Goal: Task Accomplishment & Management: Use online tool/utility

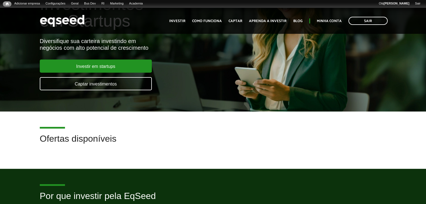
scroll to position [56, 0]
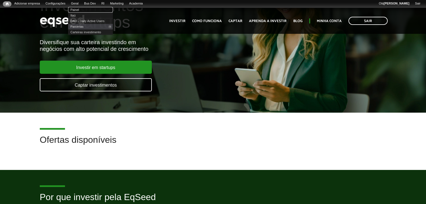
click at [79, 9] on link "Painel" at bounding box center [90, 10] width 45 height 6
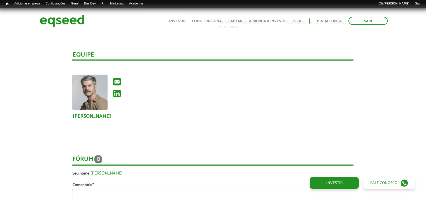
scroll to position [756, 0]
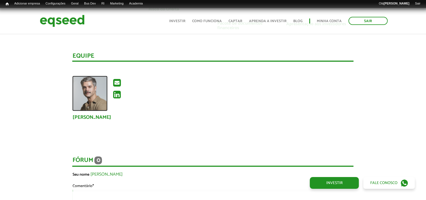
click at [95, 89] on img at bounding box center [89, 93] width 35 height 35
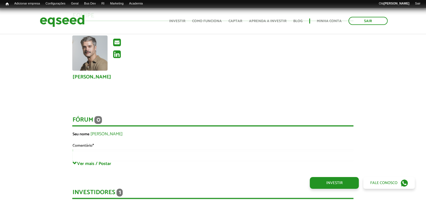
scroll to position [756, 0]
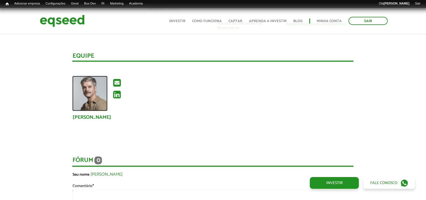
click at [92, 88] on img at bounding box center [89, 93] width 35 height 35
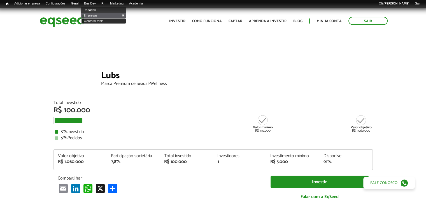
click at [100, 22] on link "Webform table" at bounding box center [103, 21] width 45 height 6
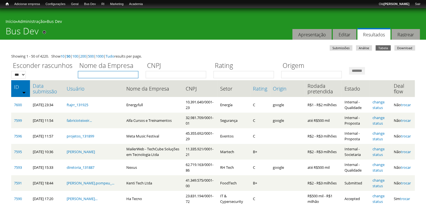
click at [101, 76] on input "Nome da Empresa" at bounding box center [108, 74] width 60 height 7
type input "*********"
click at [349, 67] on input "*******" at bounding box center [357, 71] width 16 height 8
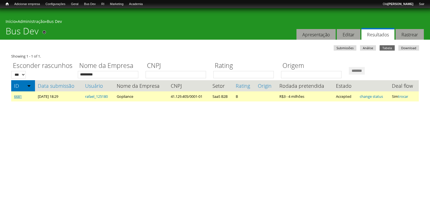
click at [15, 97] on link "6681" at bounding box center [18, 96] width 8 height 5
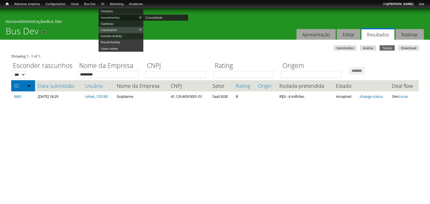
click at [115, 16] on link "Investimentos" at bounding box center [121, 18] width 45 height 6
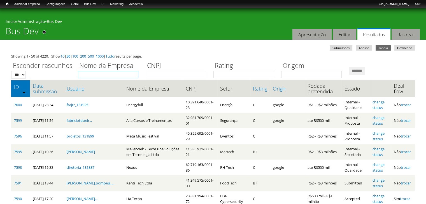
drag, startPoint x: 100, startPoint y: 76, endPoint x: 85, endPoint y: 87, distance: 18.0
click at [100, 76] on input "Nome da Empresa" at bounding box center [108, 74] width 60 height 7
click at [152, 36] on div "Você está aqui Início » Administração » Bus Dev Bus Dev Remover dos atalhos Aba…" at bounding box center [213, 24] width 426 height 32
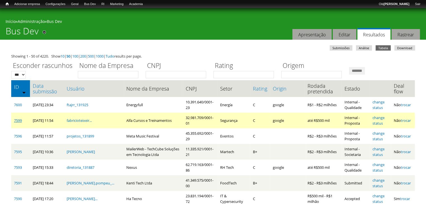
click at [20, 120] on link "7599" at bounding box center [18, 120] width 8 height 5
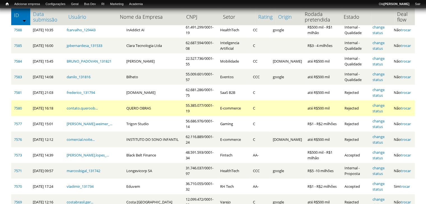
scroll to position [168, 0]
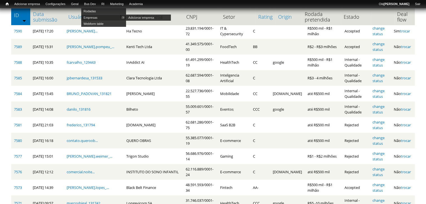
click at [95, 16] on link "Empresas" at bounding box center [103, 18] width 45 height 6
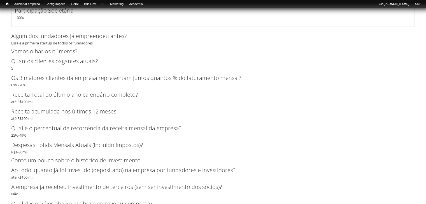
scroll to position [951, 0]
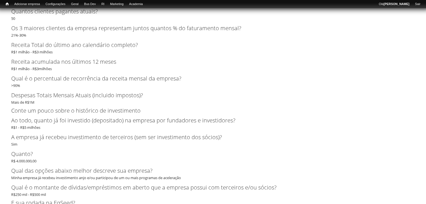
scroll to position [1287, 0]
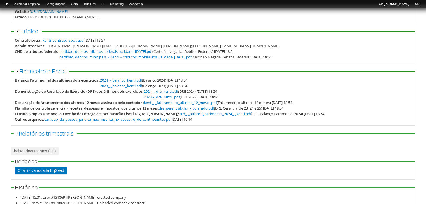
scroll to position [104, 0]
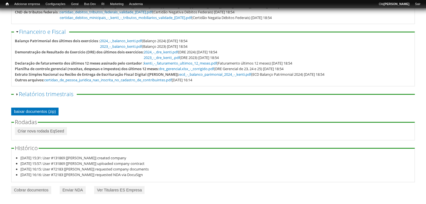
click at [23, 109] on link "baixar documentos (zip)" at bounding box center [34, 112] width 47 height 8
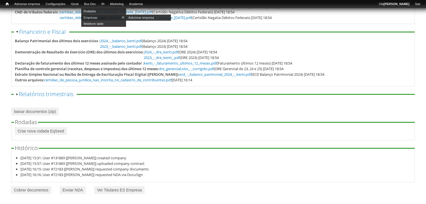
click at [98, 18] on link "Empresas" at bounding box center [103, 18] width 45 height 6
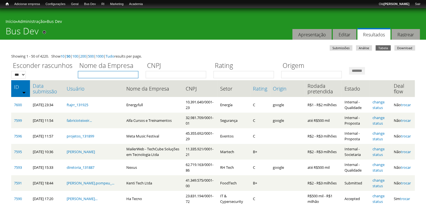
drag, startPoint x: 0, startPoint y: 0, endPoint x: 95, endPoint y: 75, distance: 120.9
click at [95, 75] on input "Nome da Empresa" at bounding box center [108, 74] width 60 height 7
type input "*****"
click at [349, 67] on input "*******" at bounding box center [357, 71] width 16 height 8
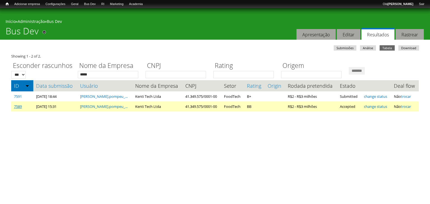
click at [20, 106] on link "7589" at bounding box center [18, 106] width 8 height 5
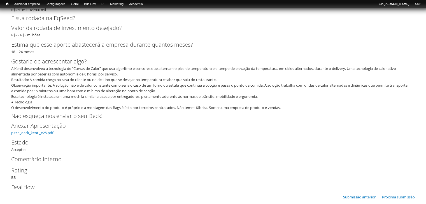
scroll to position [1310, 0]
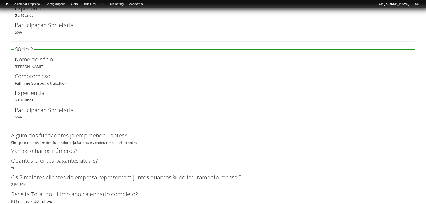
scroll to position [958, 0]
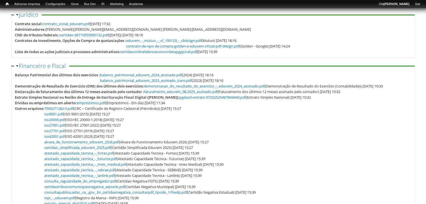
scroll to position [232, 0]
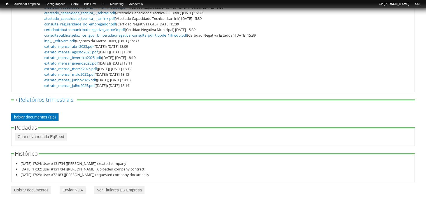
click at [51, 119] on link "baixar documentos (zip)" at bounding box center [34, 117] width 47 height 8
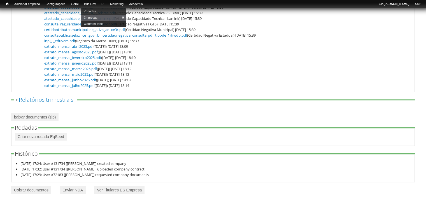
click at [97, 24] on link "Webform table" at bounding box center [103, 24] width 45 height 6
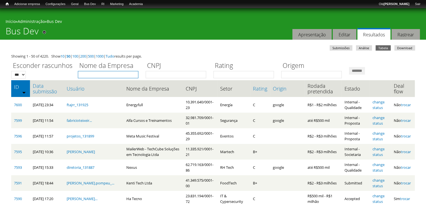
drag, startPoint x: 0, startPoint y: 0, endPoint x: 85, endPoint y: 76, distance: 114.3
click at [85, 76] on input "Nome da Empresa" at bounding box center [108, 74] width 60 height 7
type input "******"
click at [349, 67] on input "*******" at bounding box center [357, 71] width 16 height 8
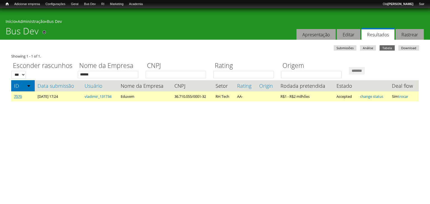
click at [15, 97] on link "7570" at bounding box center [18, 96] width 8 height 5
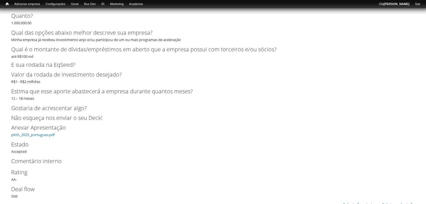
scroll to position [1794, 0]
